Goal: Task Accomplishment & Management: Use online tool/utility

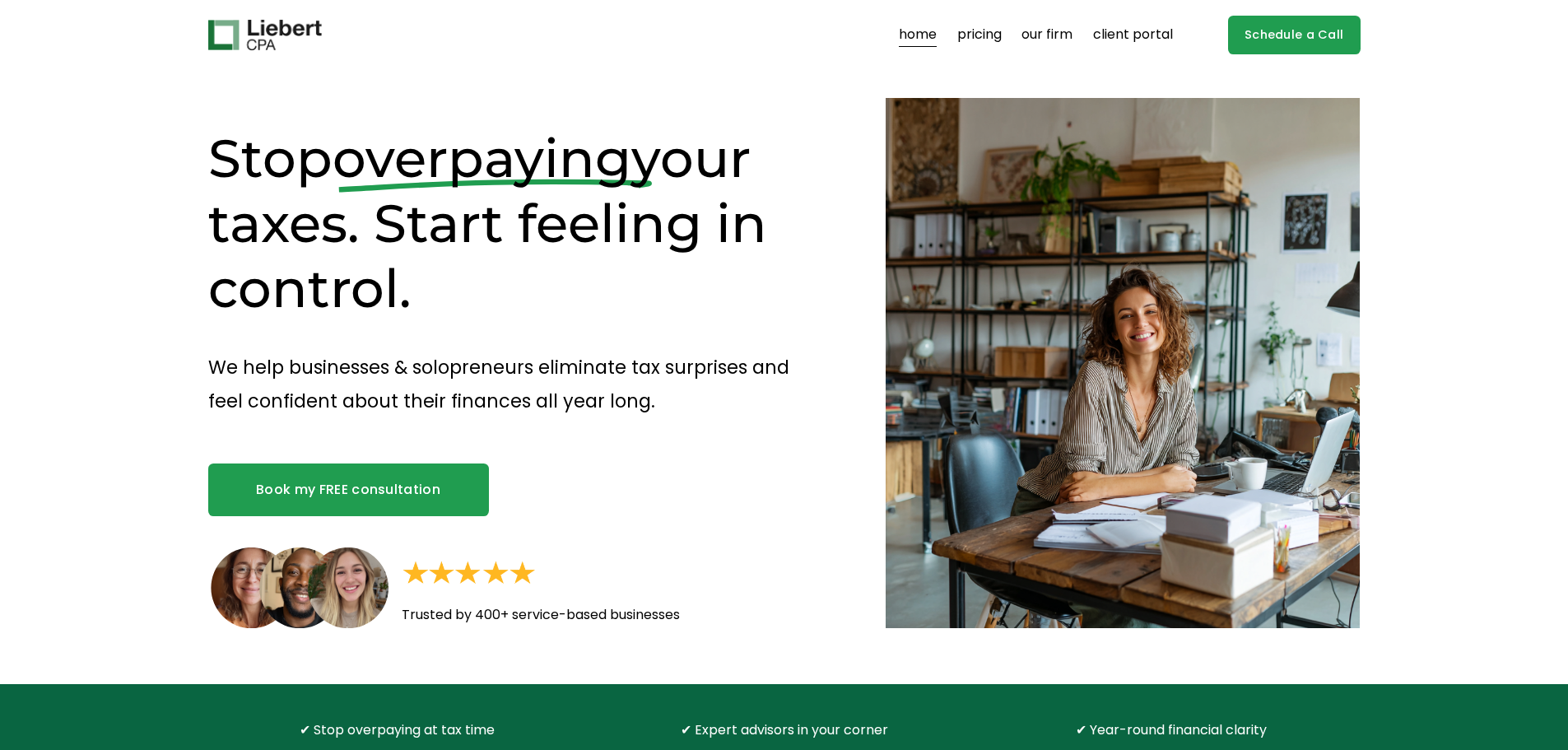
click at [1146, 34] on link "client portal" at bounding box center [1132, 35] width 80 height 26
